Goal: Information Seeking & Learning: Learn about a topic

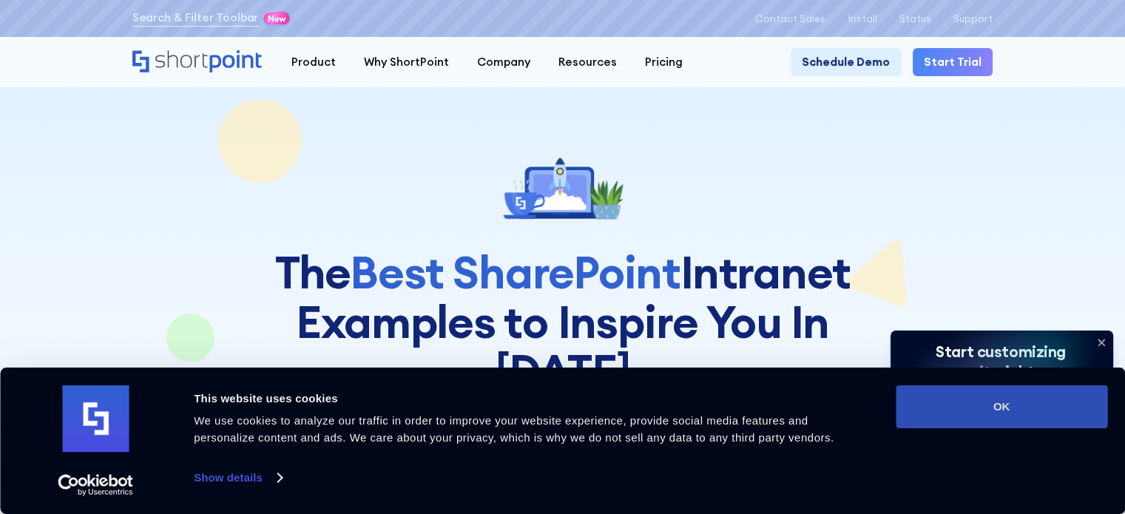
click at [964, 424] on button "OK" at bounding box center [1000, 406] width 211 height 43
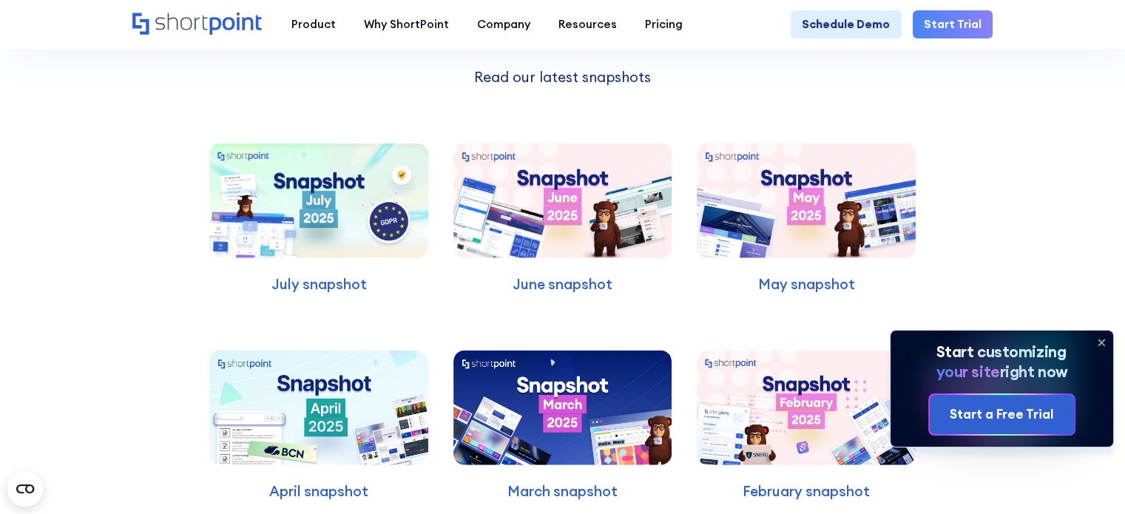
scroll to position [3549, 0]
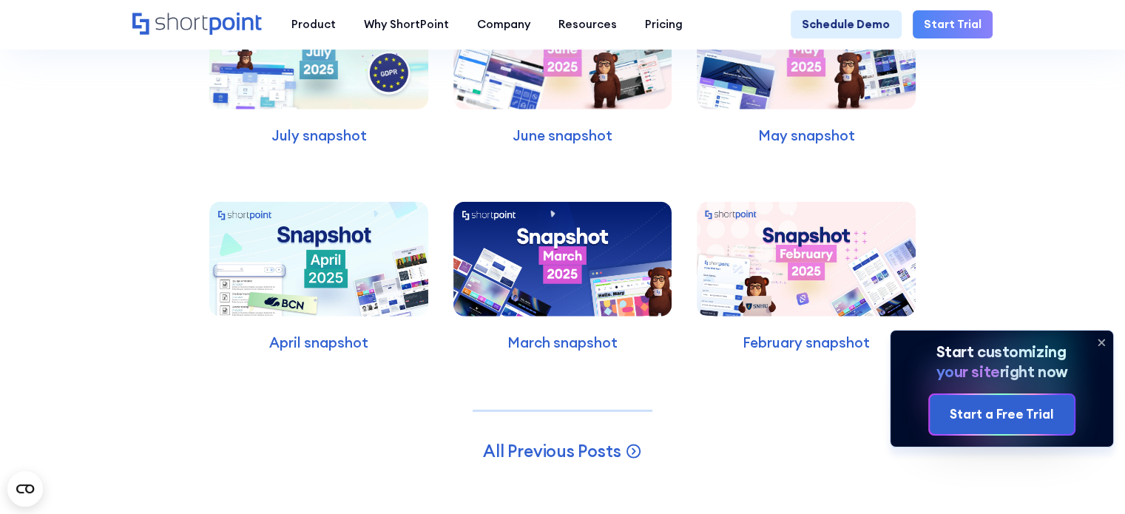
click at [620, 202] on img at bounding box center [562, 259] width 218 height 115
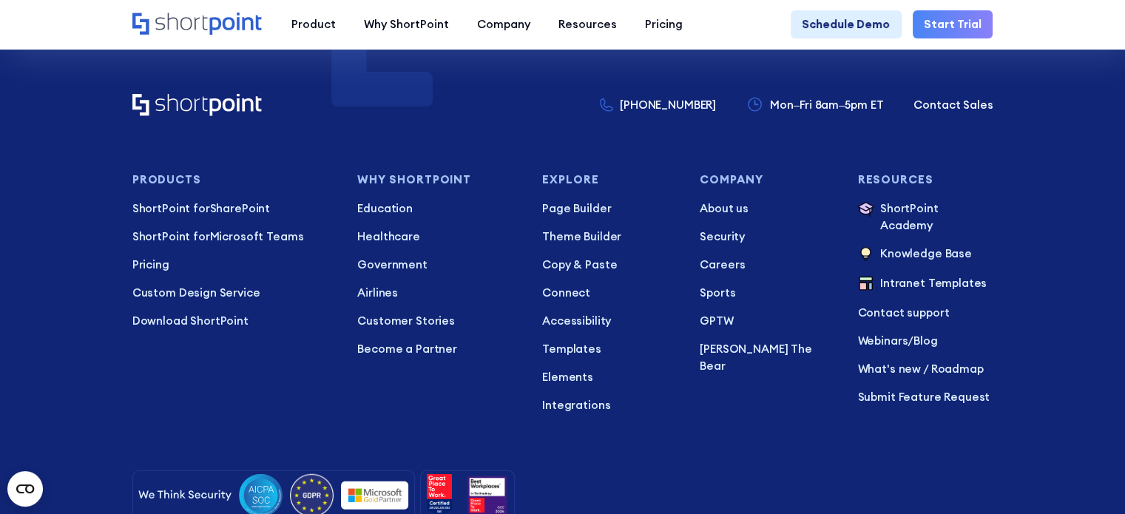
scroll to position [9627, 0]
